Goal: Task Accomplishment & Management: Complete application form

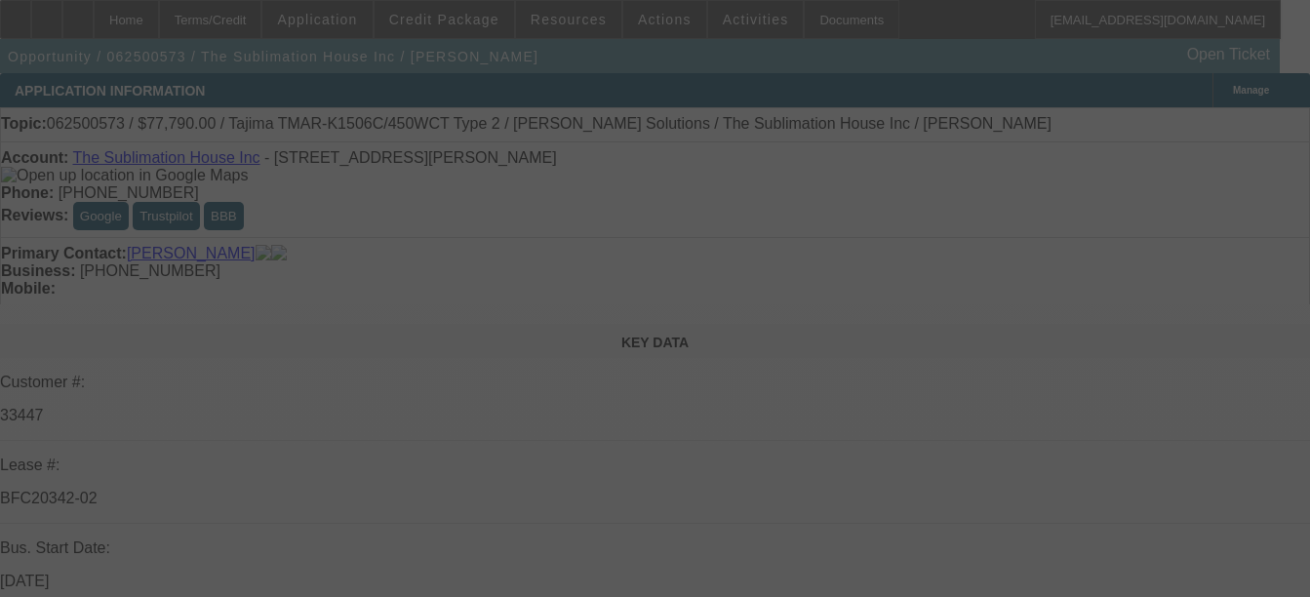
select select "0"
select select "2"
select select "0"
select select "2"
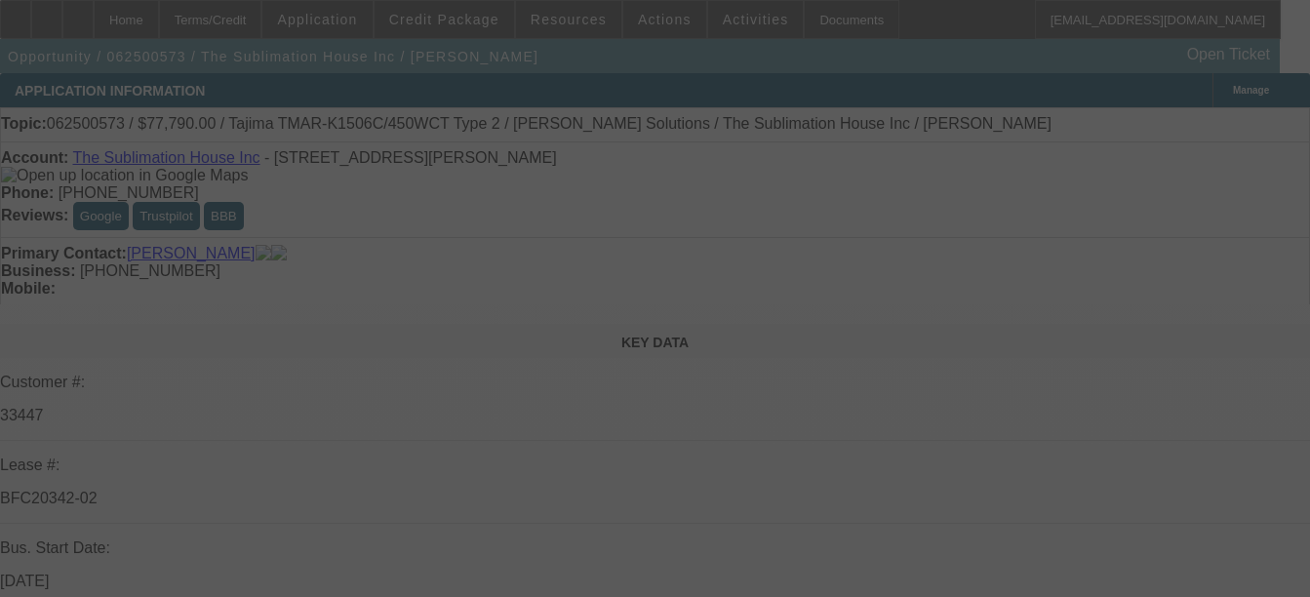
select select "0"
select select "3"
select select "0"
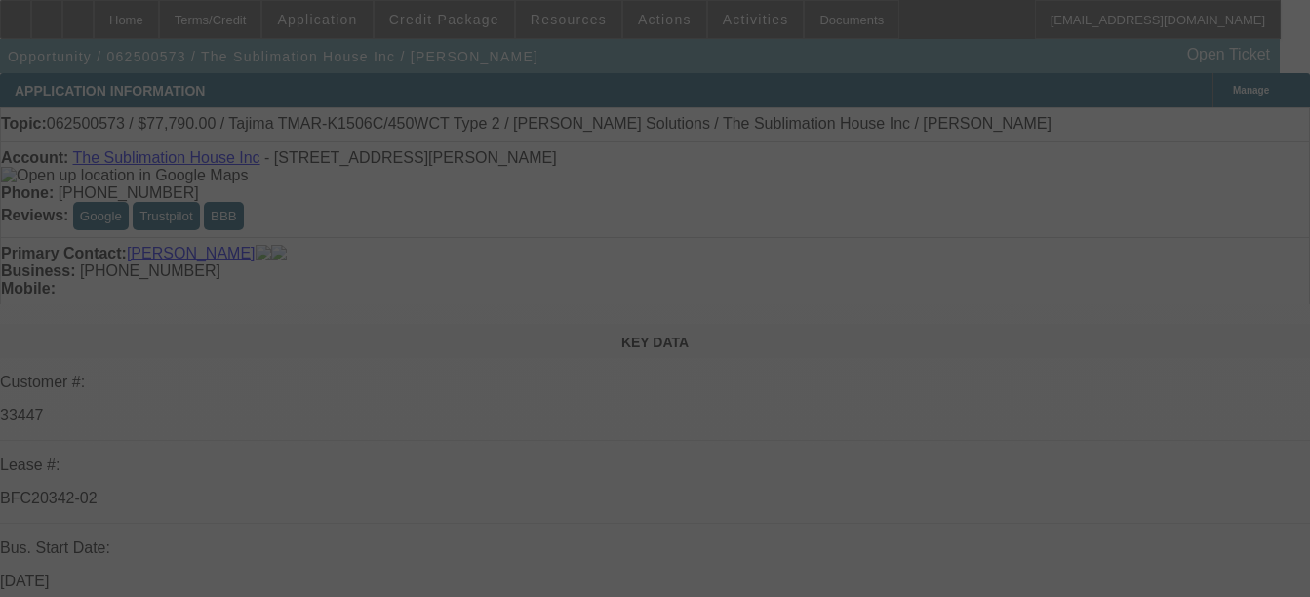
select select "0"
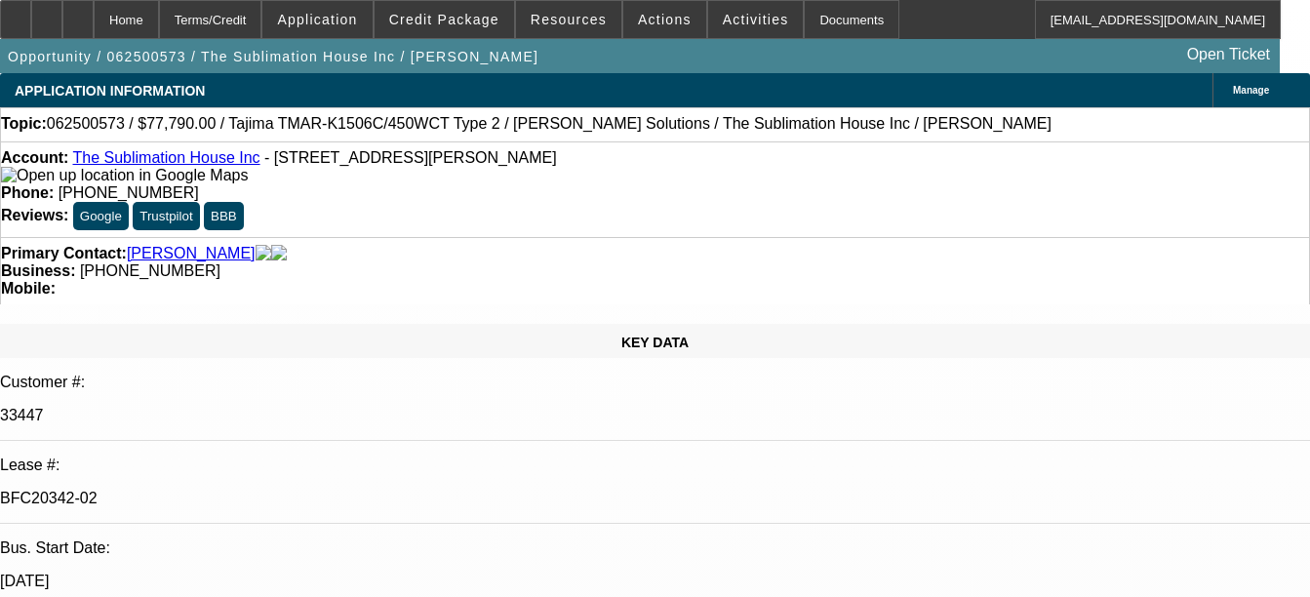
select select "1"
select select "2"
select select "6"
select select "1"
select select "2"
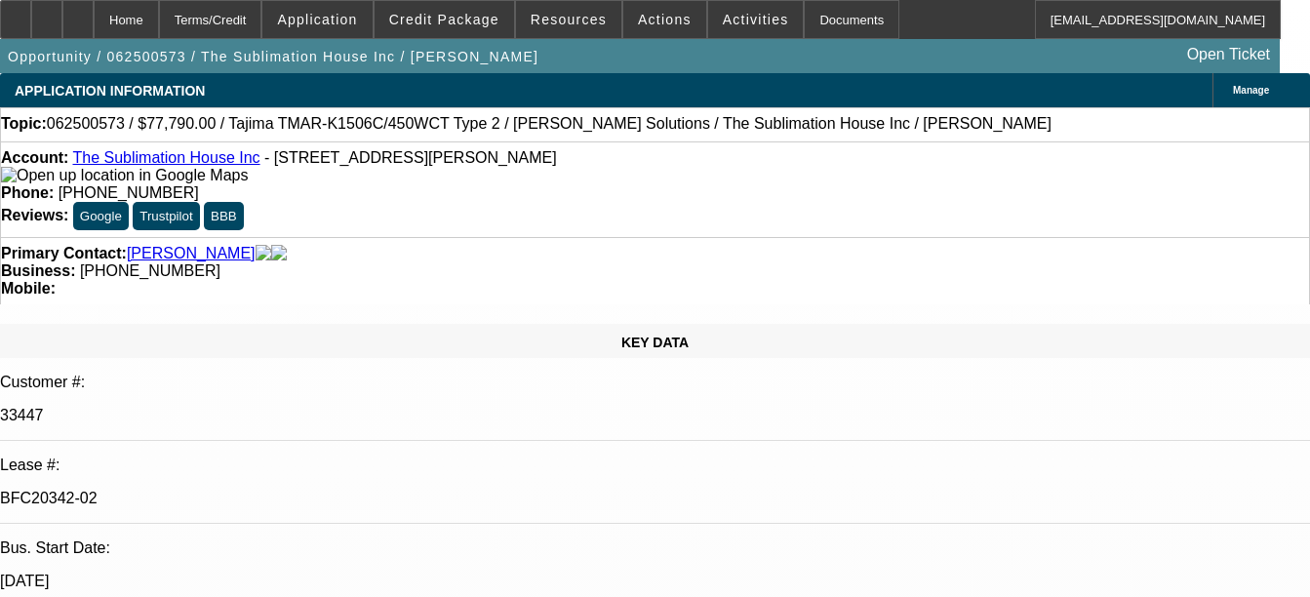
select select "6"
select select "1"
select select "2"
select select "6"
select select "1"
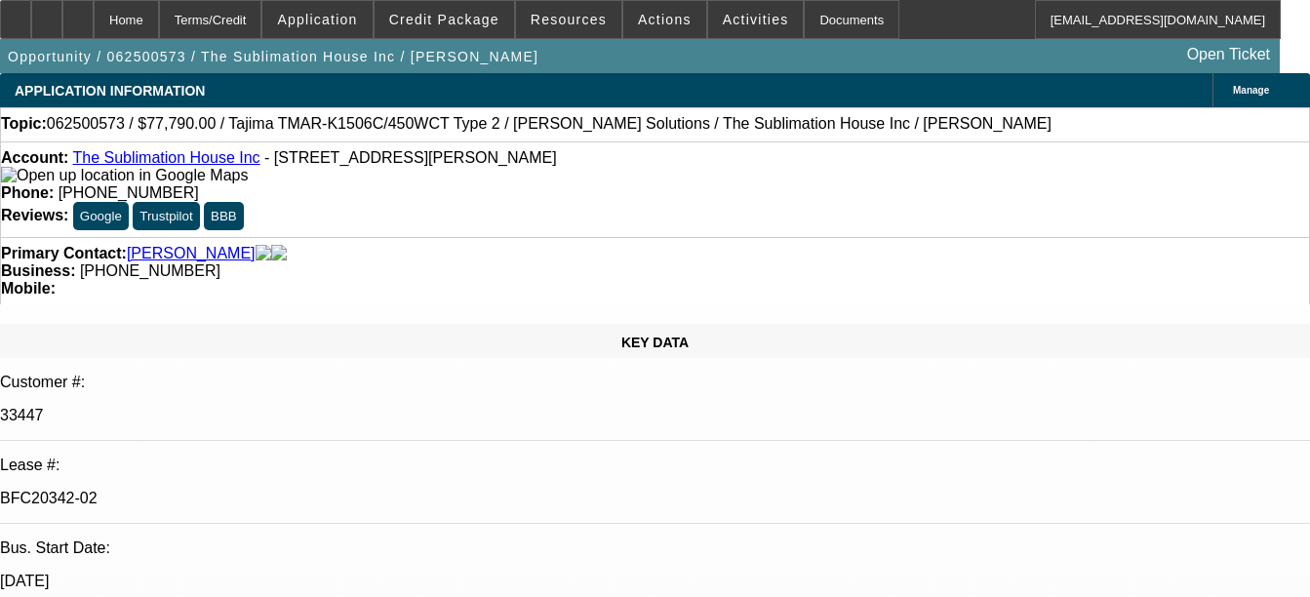
select select "1"
select select "6"
click at [834, 17] on div "Documents" at bounding box center [852, 19] width 96 height 39
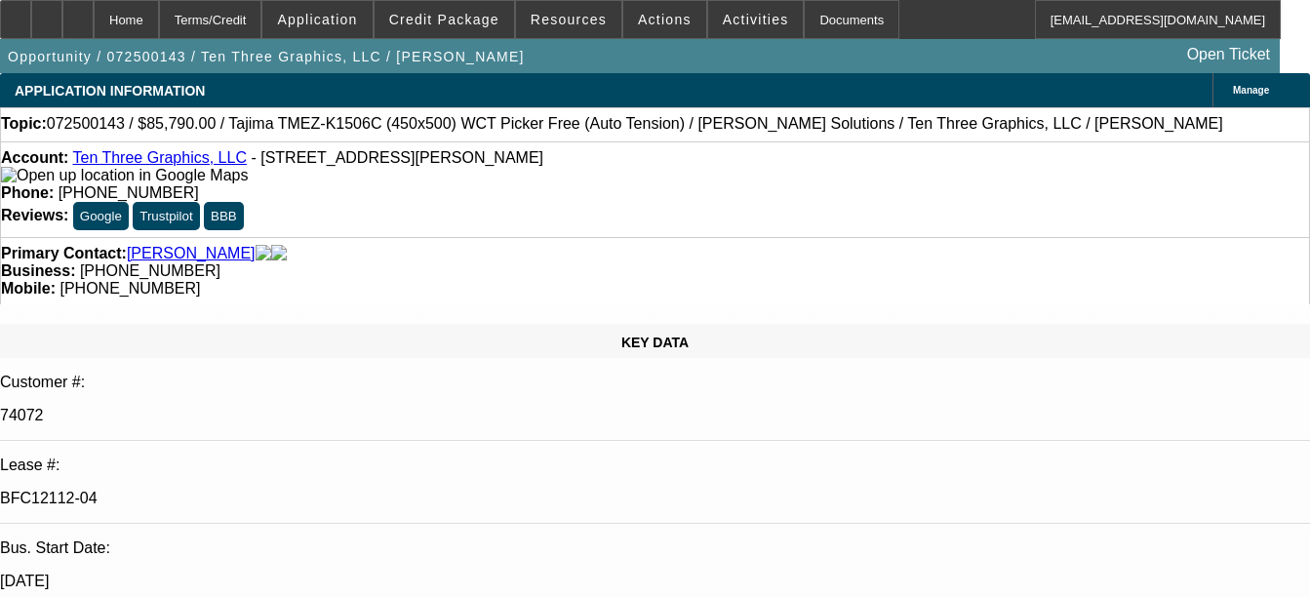
select select "0"
select select "2"
select select "0"
select select "1"
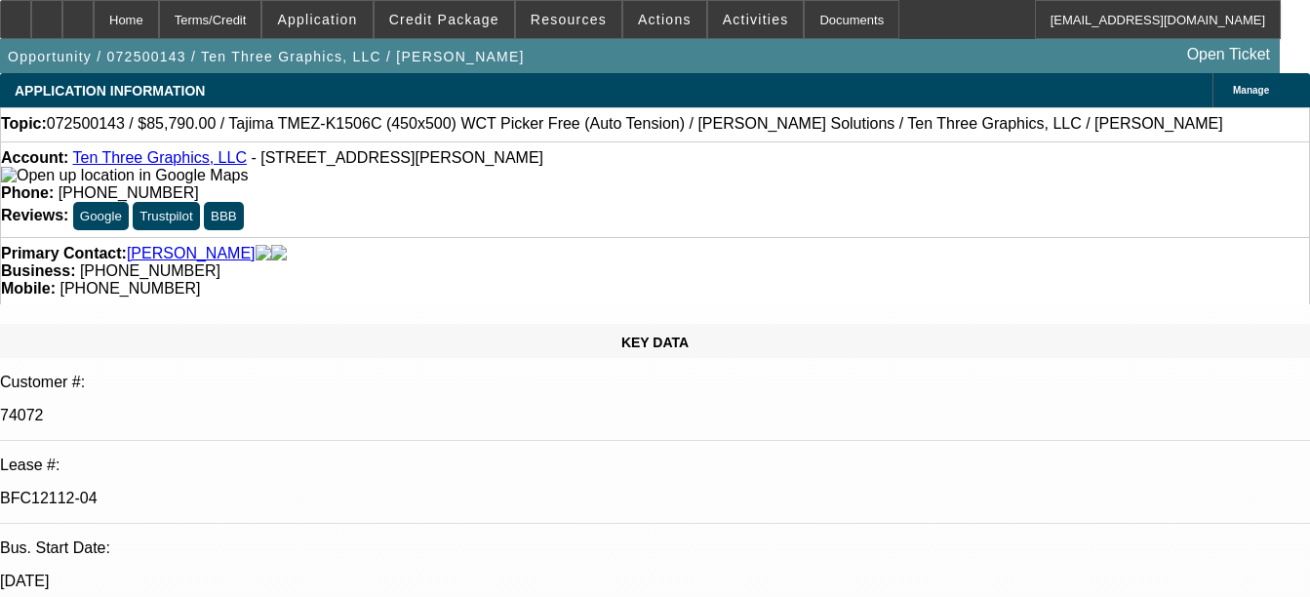
select select "0"
select select "2"
select select "0.1"
select select "4"
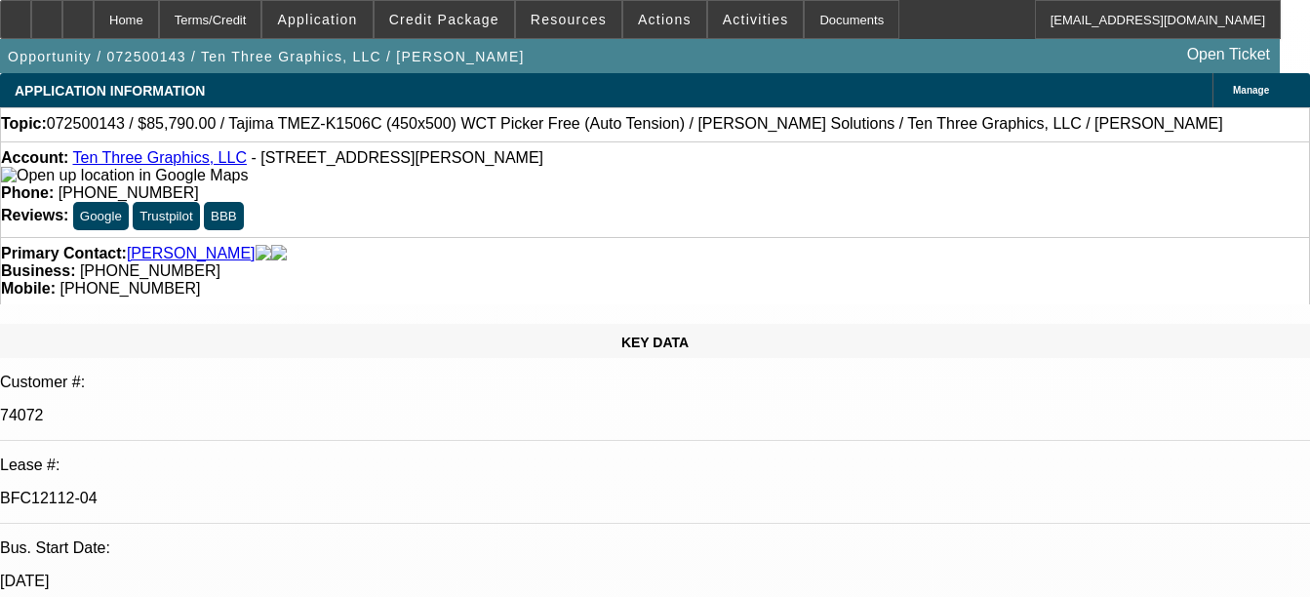
select select "0"
select select "2"
select select "0"
select select "1"
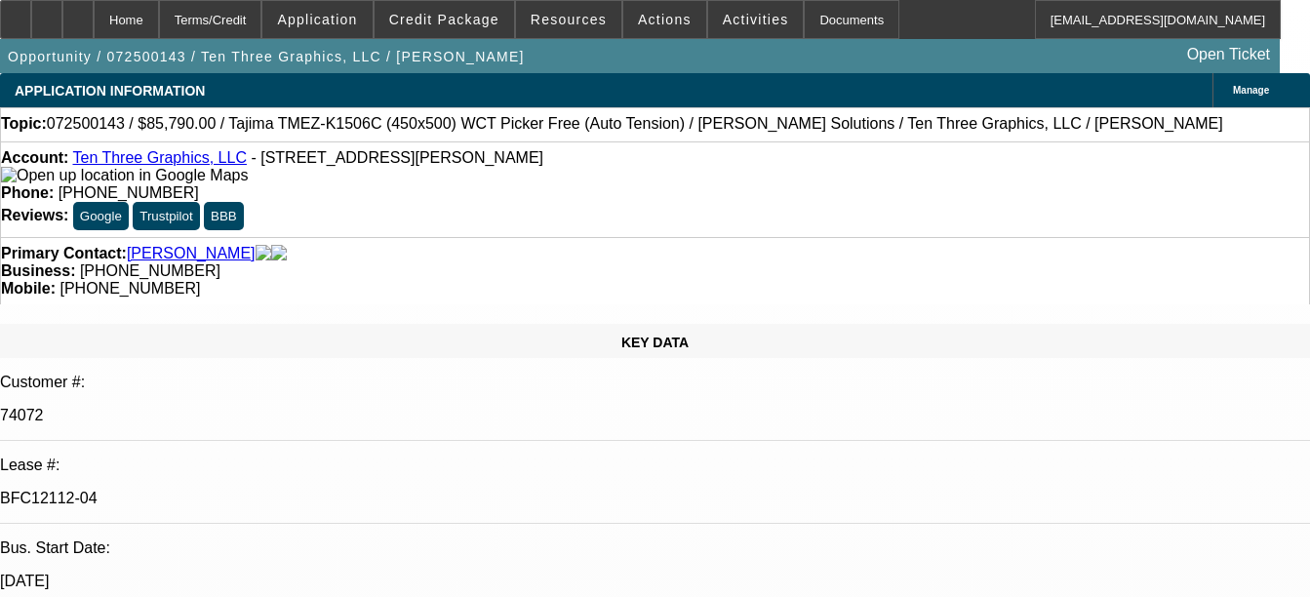
select select "0"
select select "2"
select select "0.1"
select select "4"
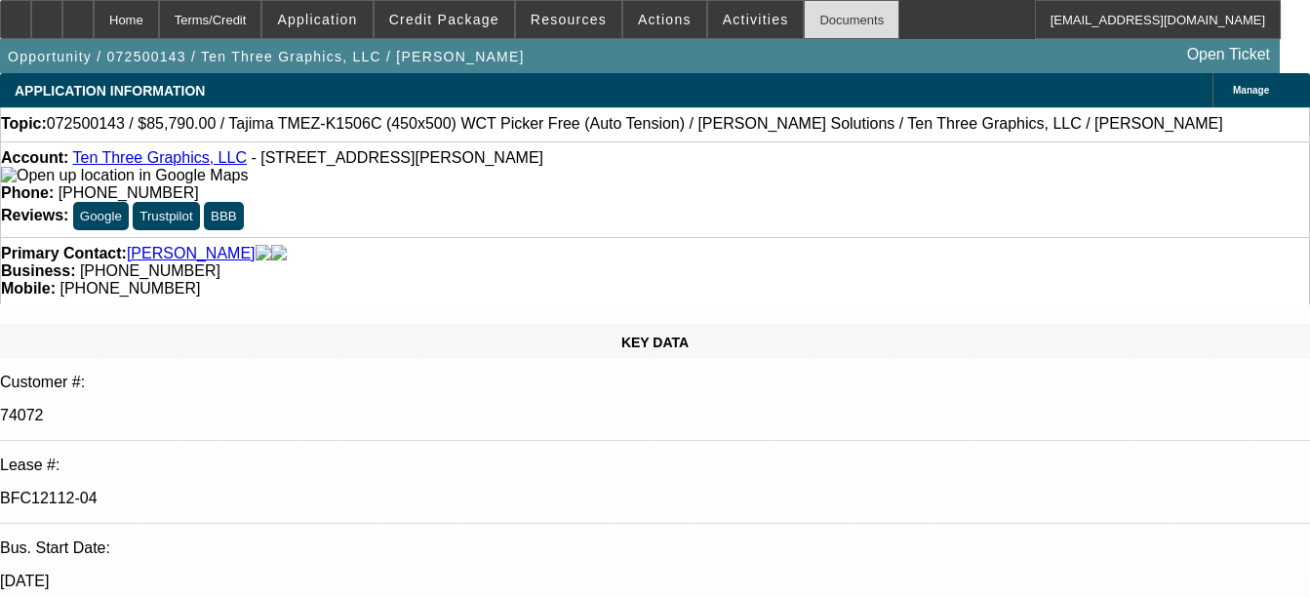
click at [845, 21] on div "Documents" at bounding box center [852, 19] width 96 height 39
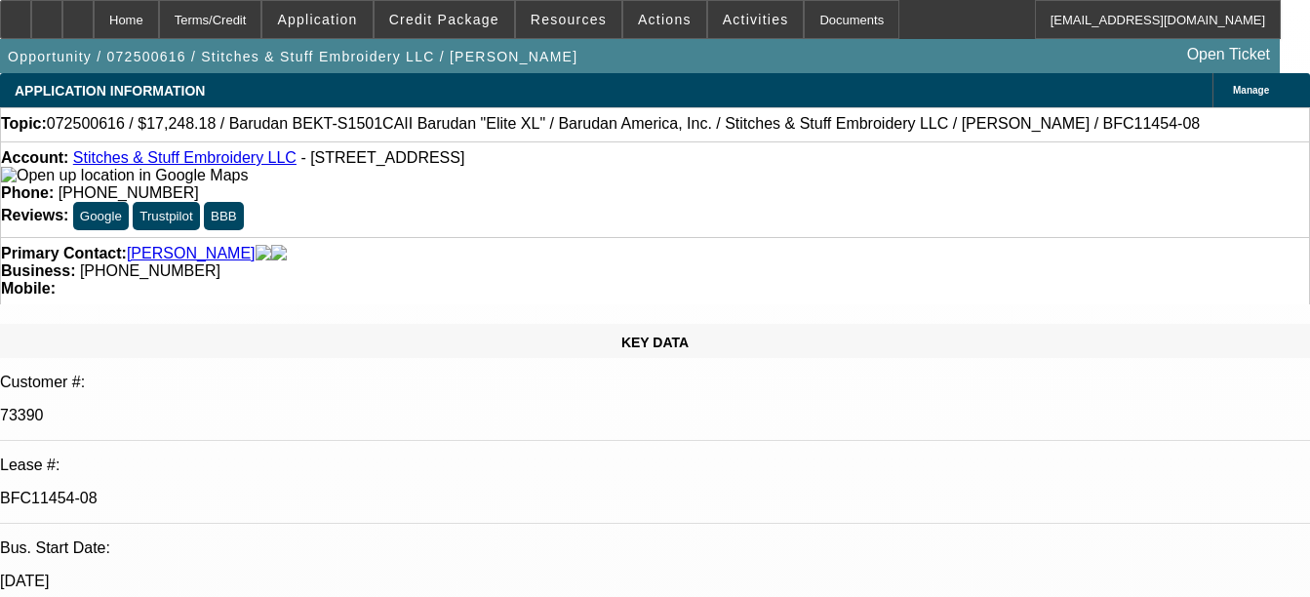
select select "0"
select select "2"
select select "0.1"
select select "0"
select select "2"
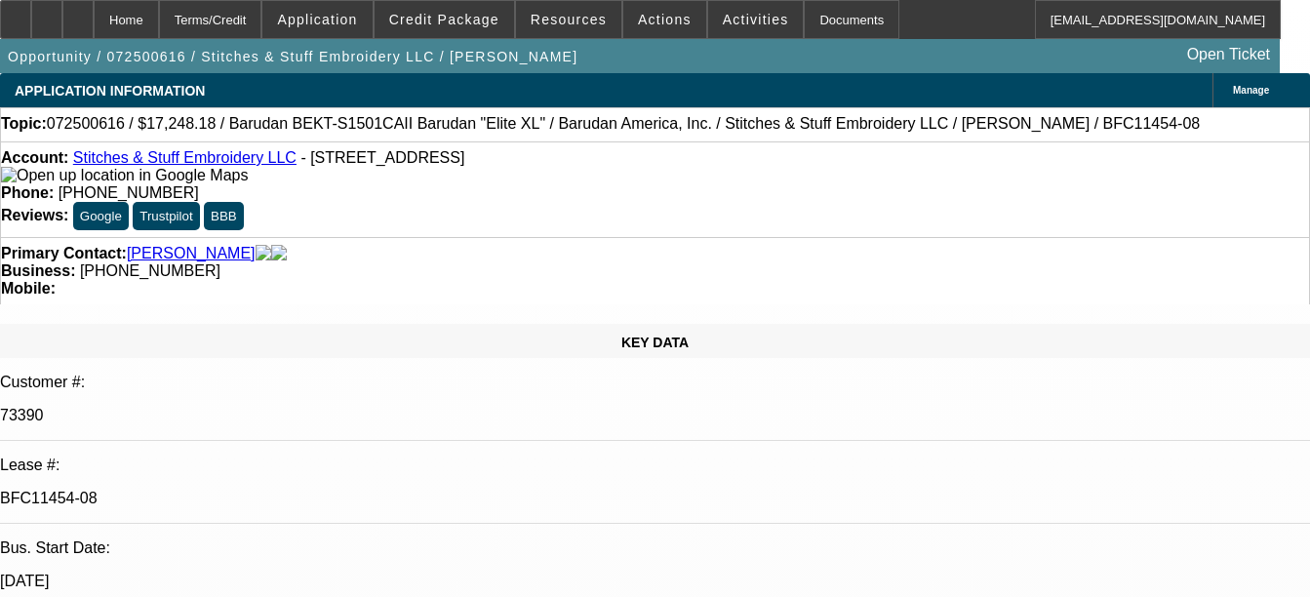
select select "0.1"
select select "0"
select select "2"
select select "0.1"
select select "1"
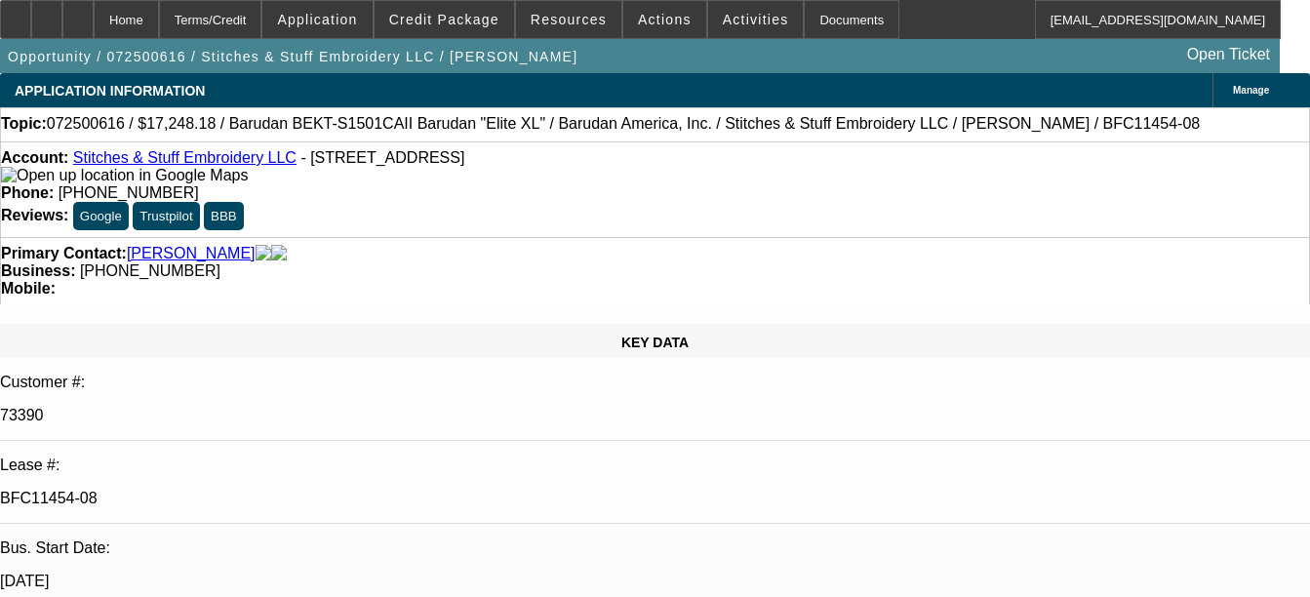
select select "2"
select select "4"
select select "1"
select select "2"
select select "4"
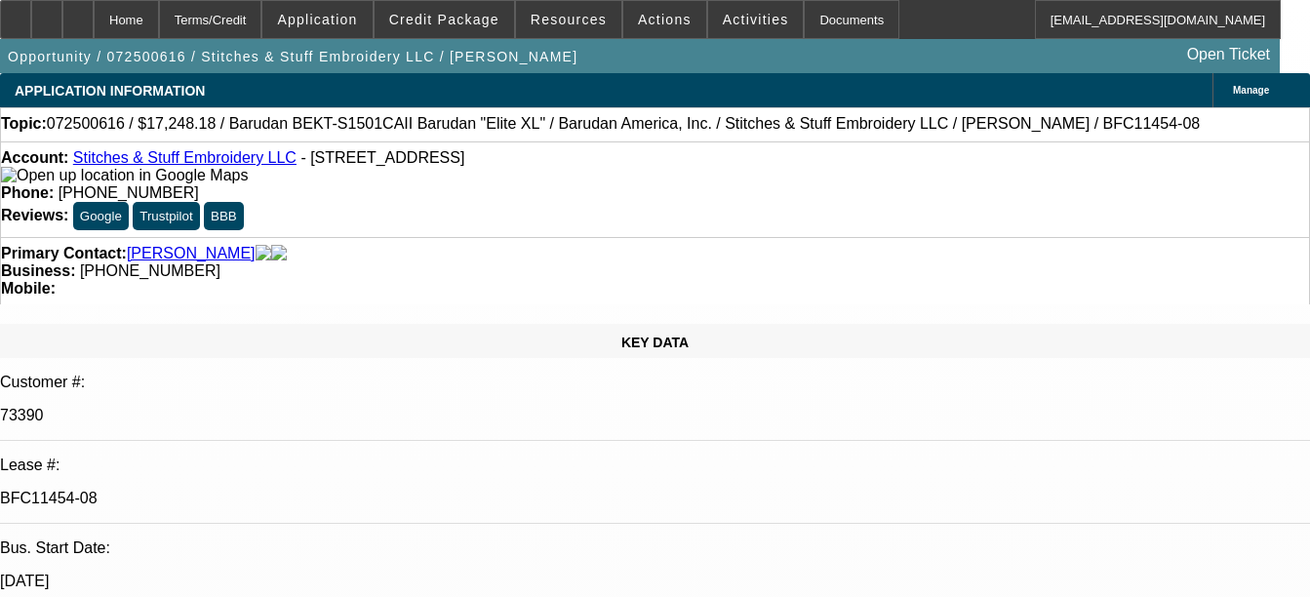
select select "1"
select select "2"
select select "4"
click at [826, 27] on div "Documents" at bounding box center [852, 19] width 96 height 39
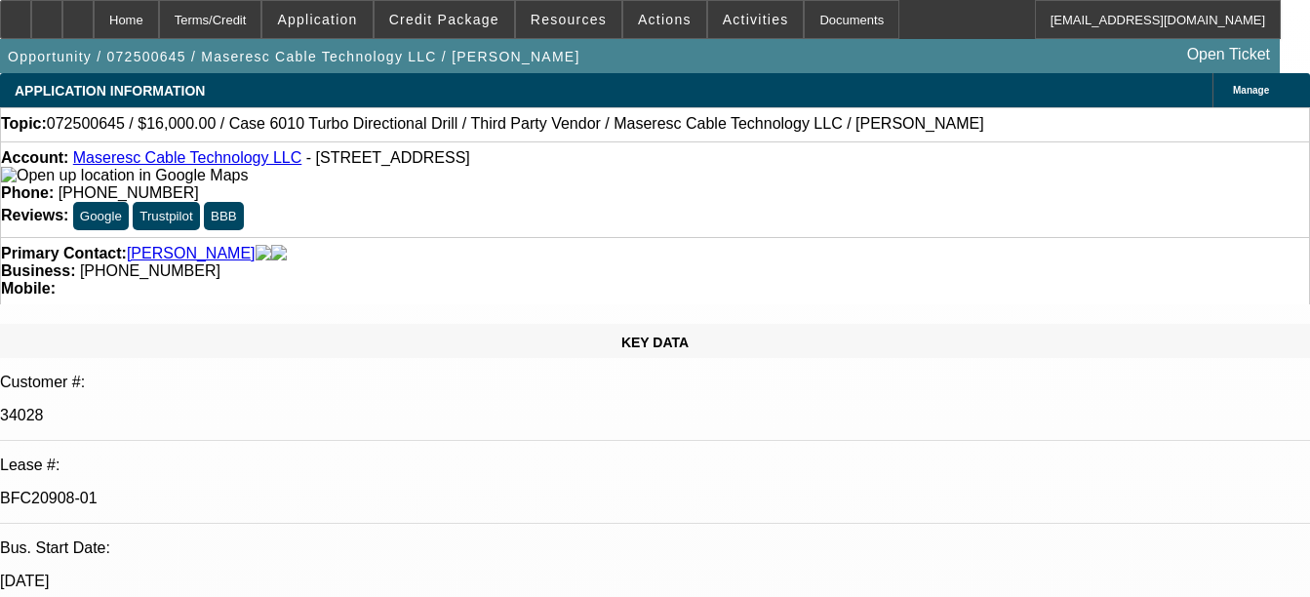
select select "0"
select select "2"
select select "0"
select select "2"
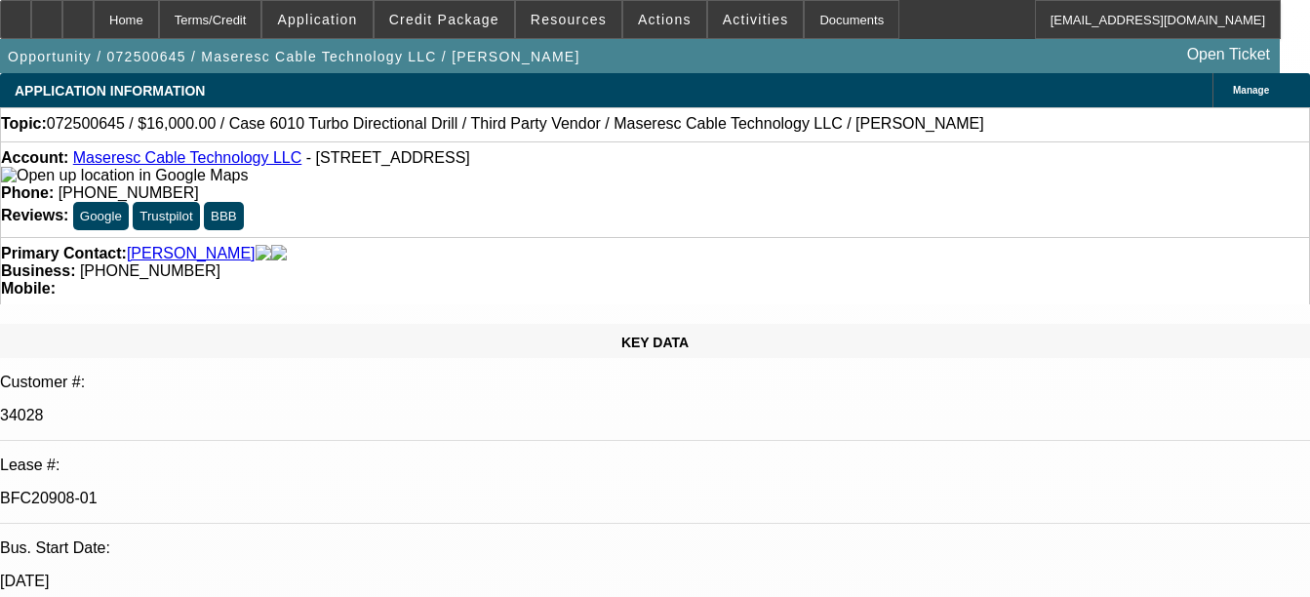
select select "0"
select select "2"
select select "0"
select select "1"
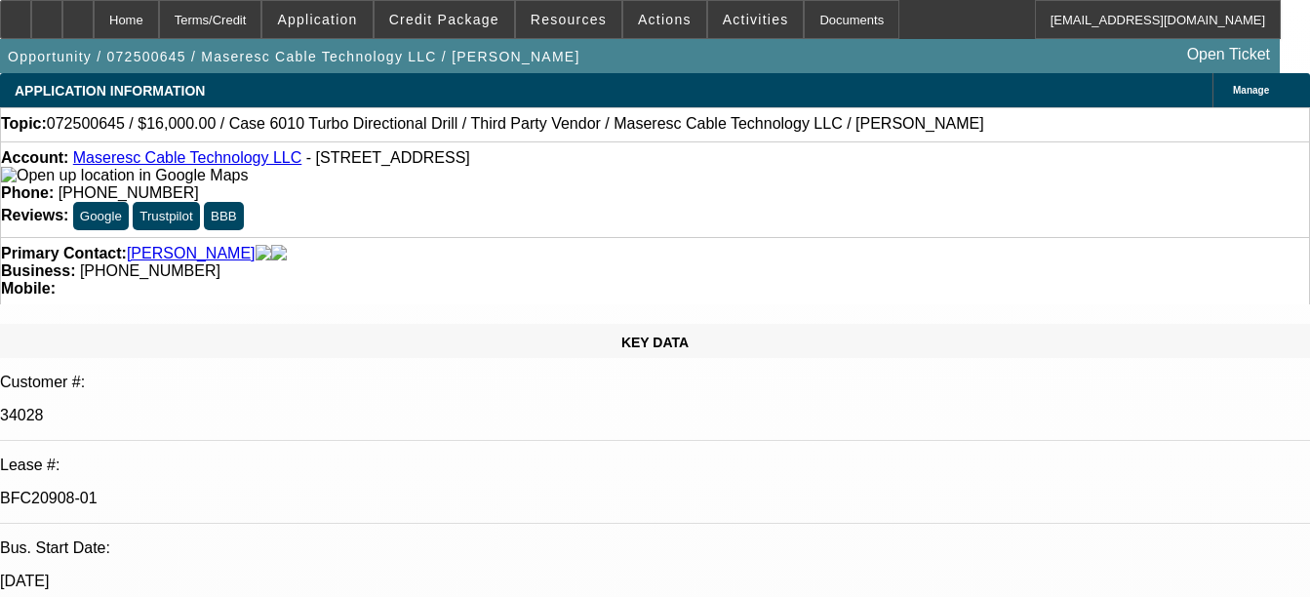
select select "2"
select select "6"
select select "1"
select select "2"
select select "6"
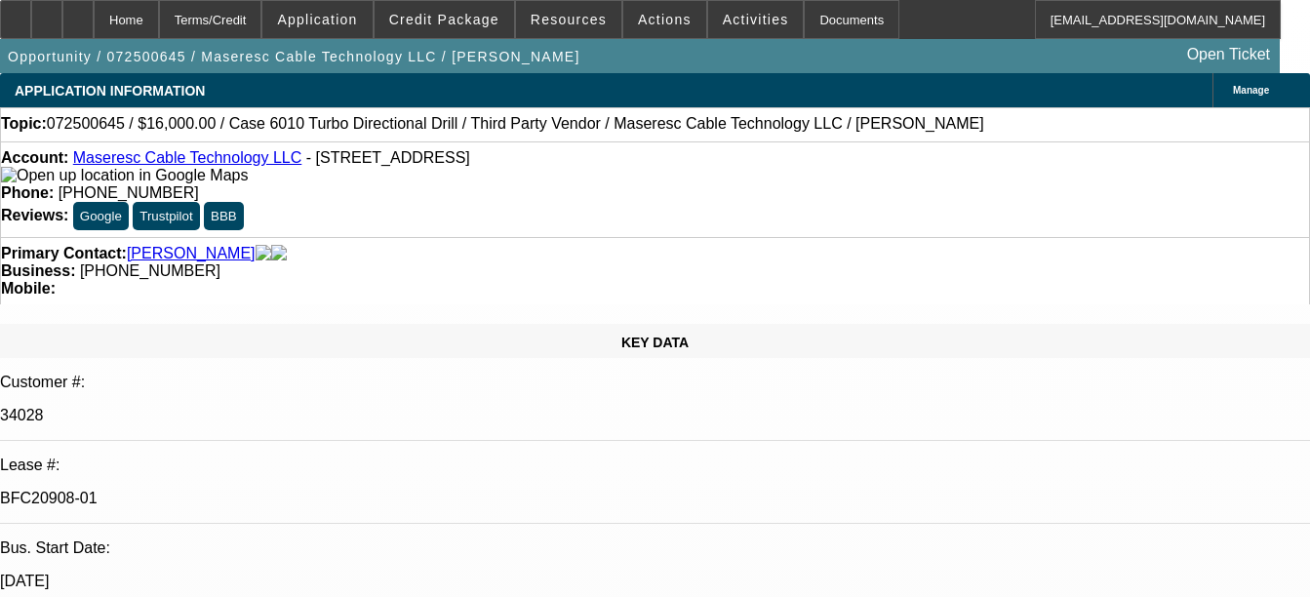
select select "1"
select select "2"
select select "6"
click at [824, 23] on div "Documents" at bounding box center [852, 19] width 96 height 39
